Goal: Check status: Check status

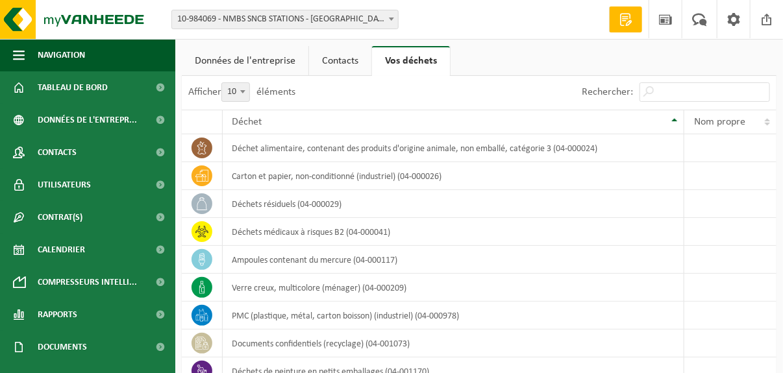
click at [392, 21] on span at bounding box center [391, 18] width 13 height 17
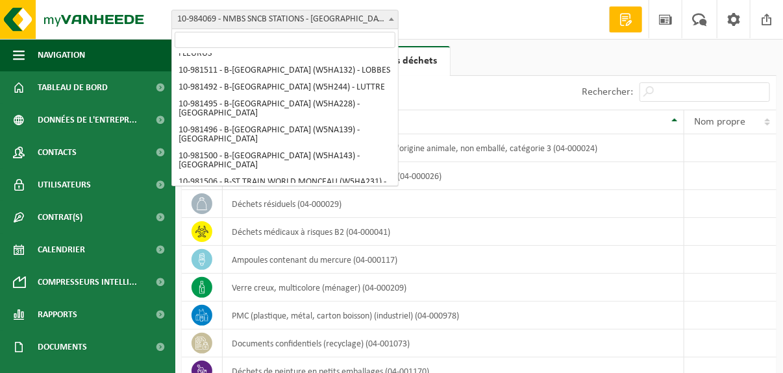
scroll to position [260, 0]
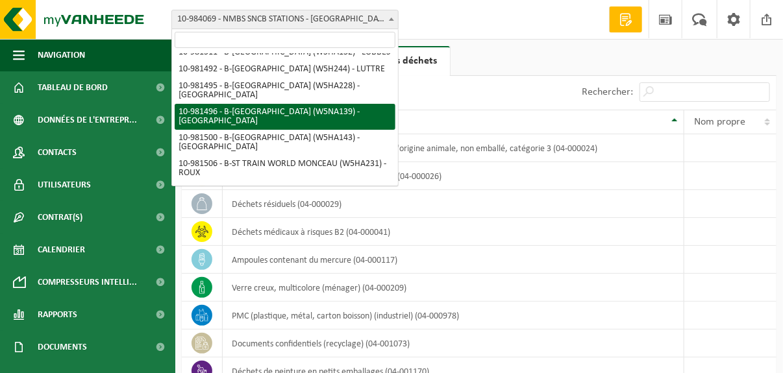
select select "162008"
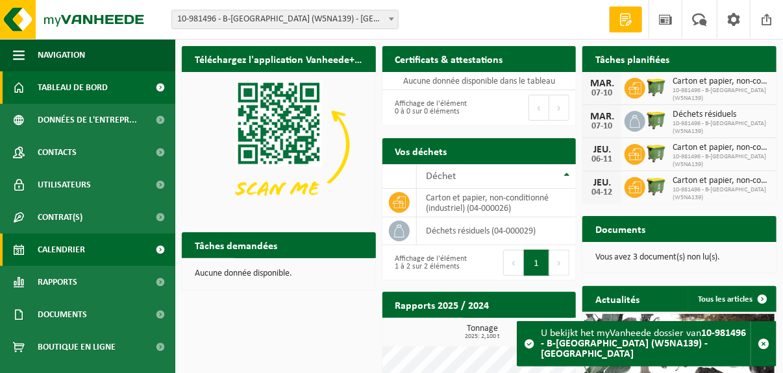
click at [66, 253] on span "Calendrier" at bounding box center [61, 250] width 47 height 32
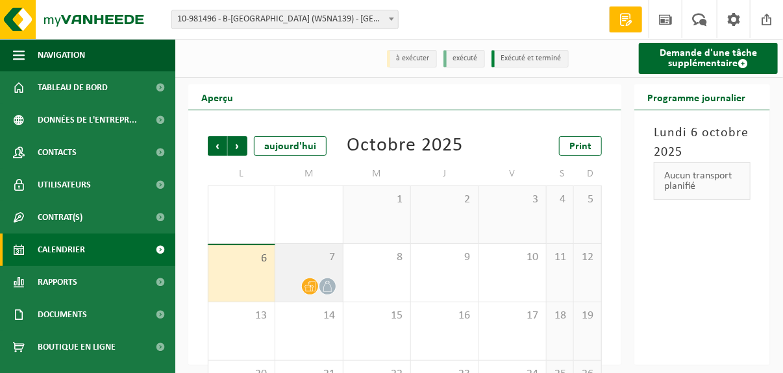
click at [323, 261] on span "7" at bounding box center [309, 258] width 54 height 14
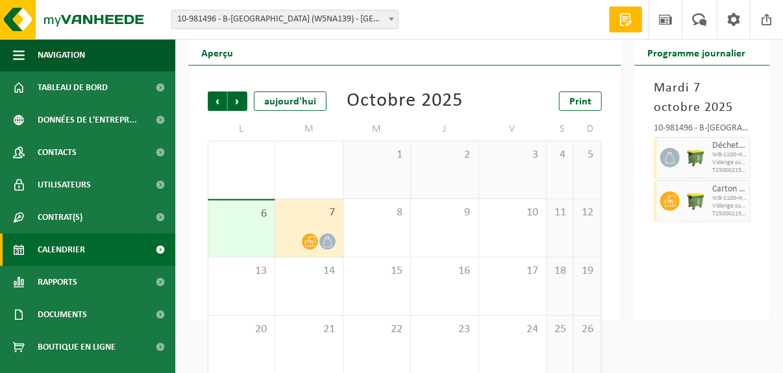
scroll to position [64, 0]
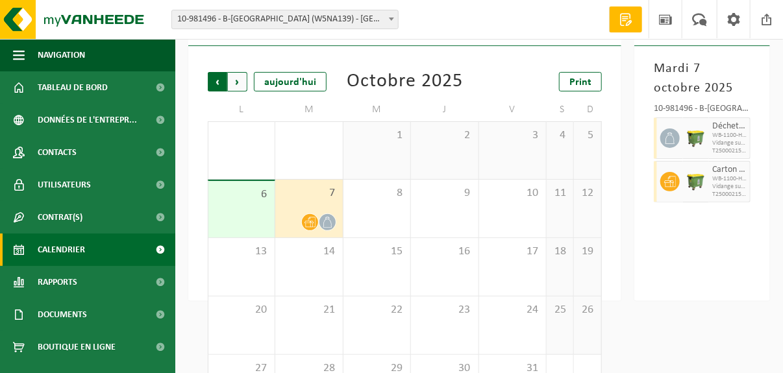
click at [234, 81] on span "Suivant" at bounding box center [237, 81] width 19 height 19
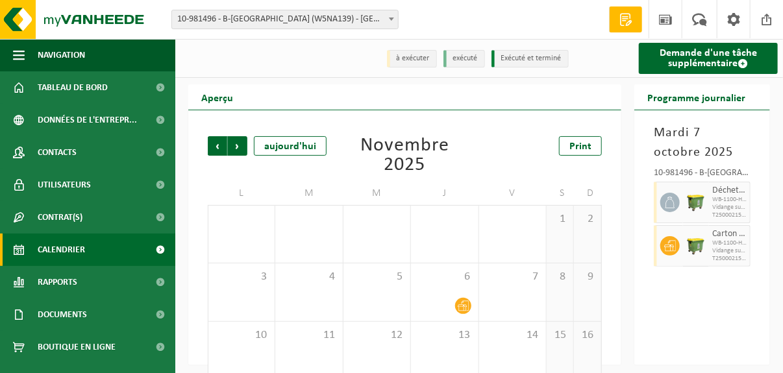
scroll to position [0, 0]
click at [238, 141] on span "Suivant" at bounding box center [237, 145] width 19 height 19
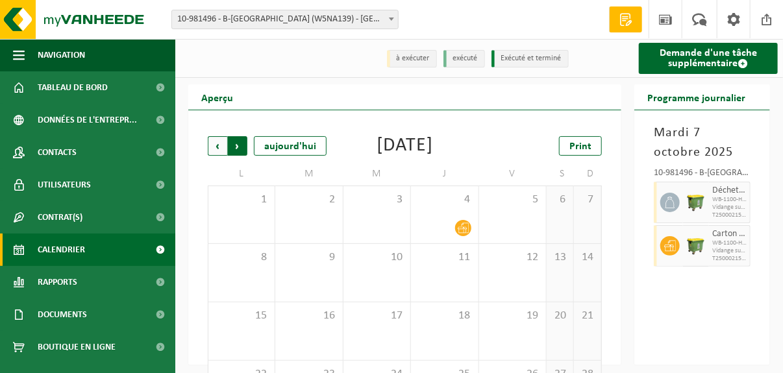
click at [218, 148] on span "Précédent" at bounding box center [217, 145] width 19 height 19
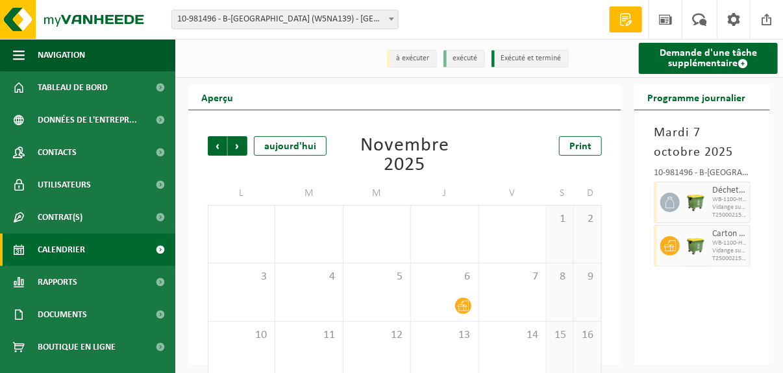
click at [218, 148] on span "Précédent" at bounding box center [217, 145] width 19 height 19
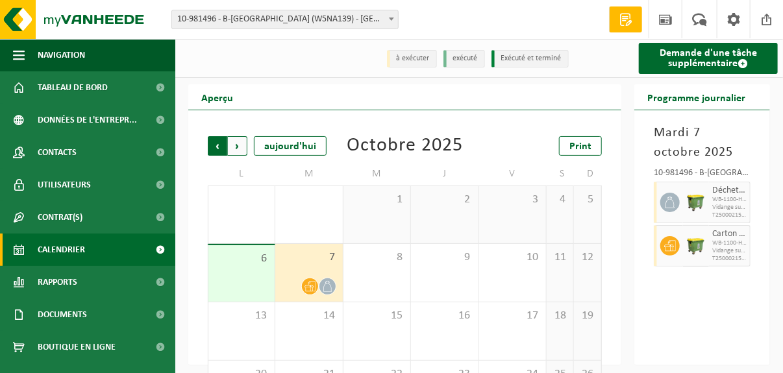
click at [236, 149] on span "Suivant" at bounding box center [237, 145] width 19 height 19
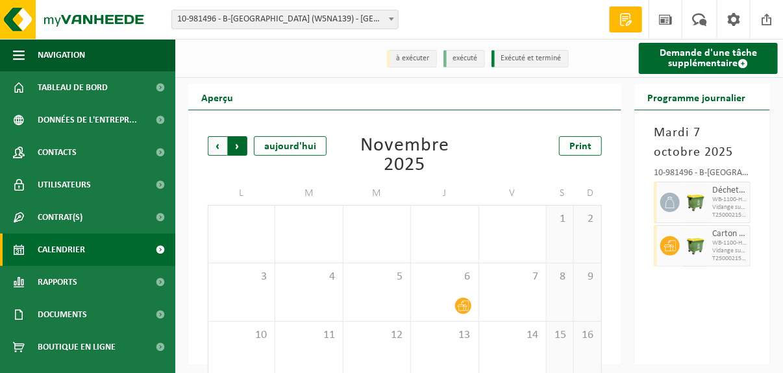
click at [218, 150] on span "Précédent" at bounding box center [217, 145] width 19 height 19
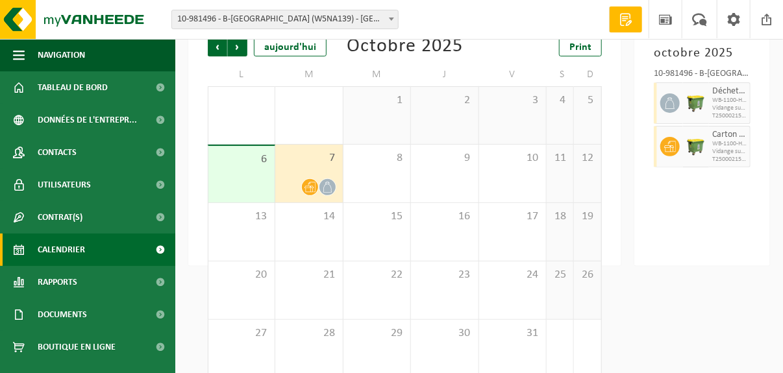
scroll to position [118, 0]
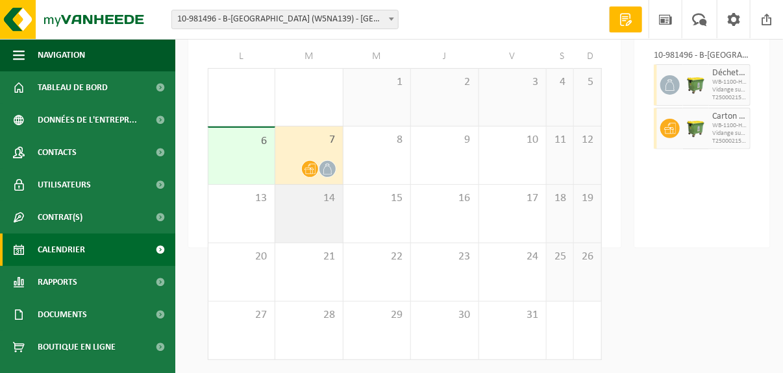
click at [333, 230] on div "14" at bounding box center [308, 214] width 67 height 58
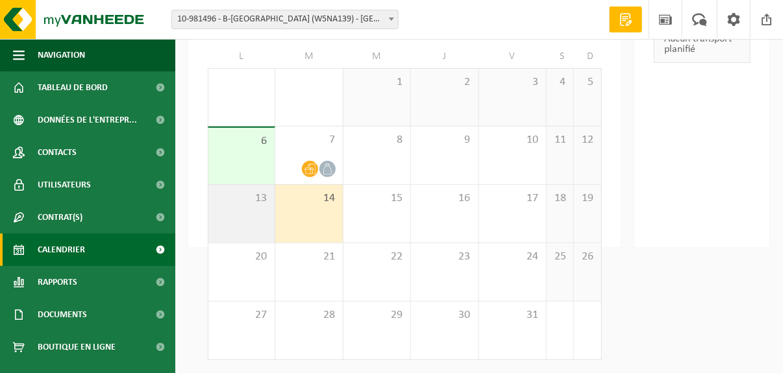
click at [248, 208] on div "13" at bounding box center [241, 214] width 66 height 58
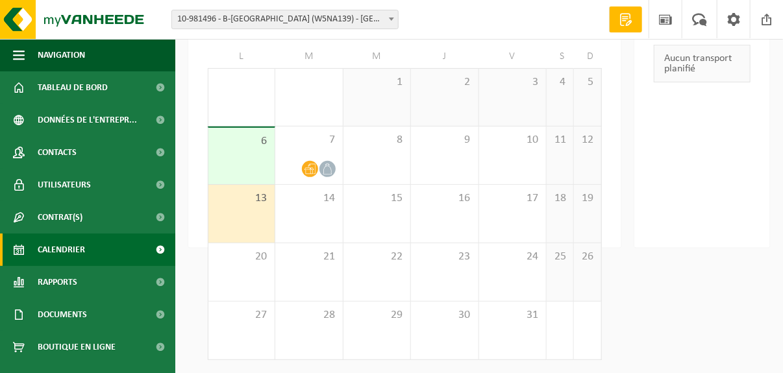
scroll to position [0, 0]
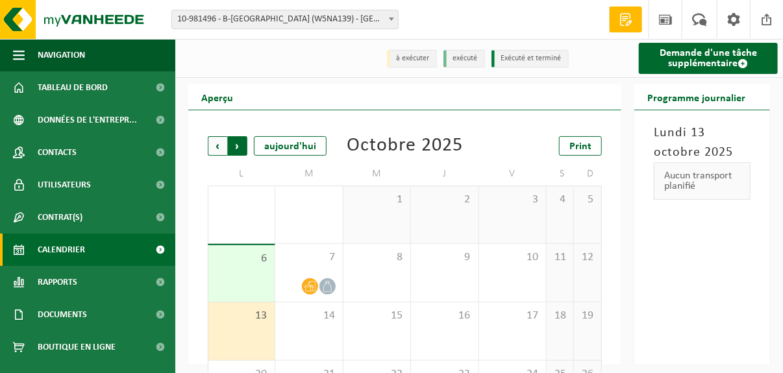
click at [212, 148] on span "Précédent" at bounding box center [217, 145] width 19 height 19
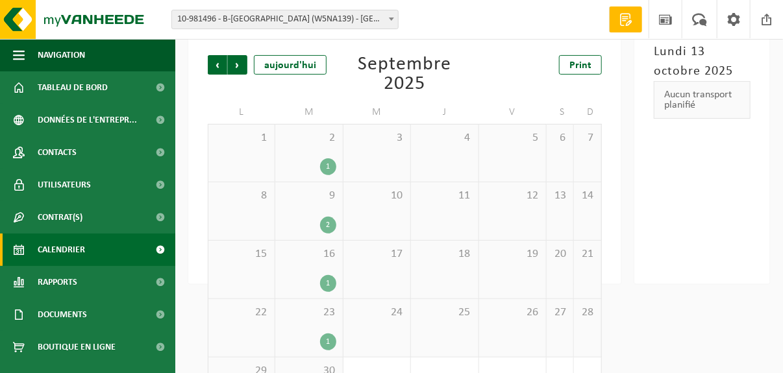
scroll to position [8, 0]
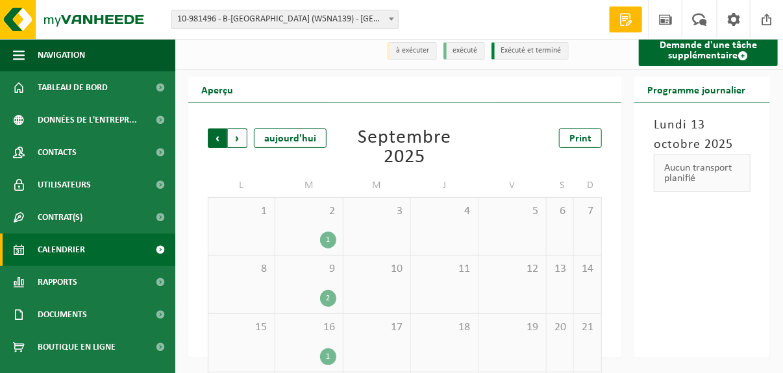
click at [238, 142] on span "Suivant" at bounding box center [237, 138] width 19 height 19
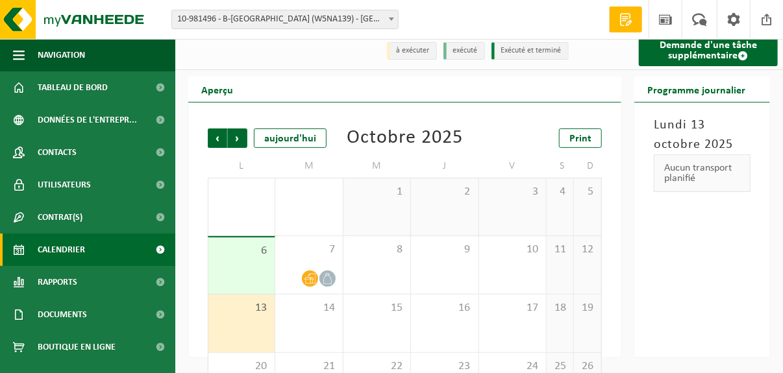
click at [263, 323] on div "13" at bounding box center [241, 324] width 66 height 58
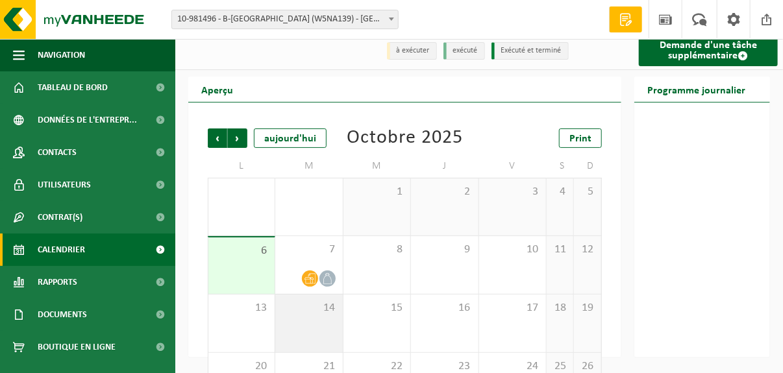
click at [303, 323] on div "14" at bounding box center [308, 324] width 67 height 58
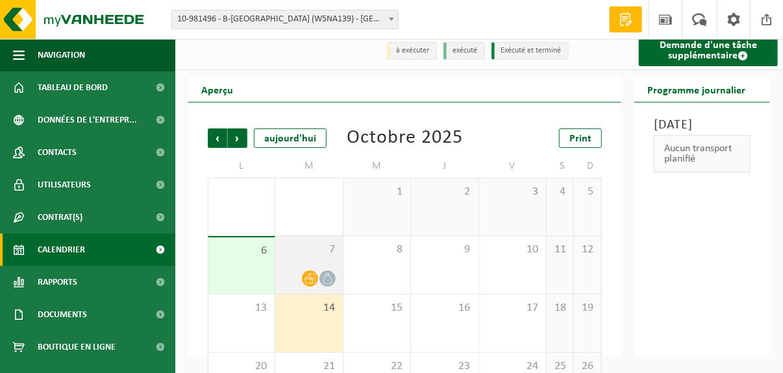
click at [303, 272] on div at bounding box center [309, 279] width 54 height 18
